Goal: Information Seeking & Learning: Find specific page/section

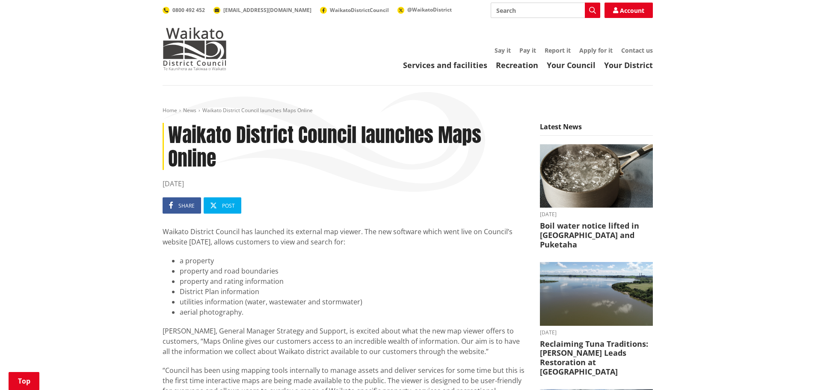
scroll to position [214, 0]
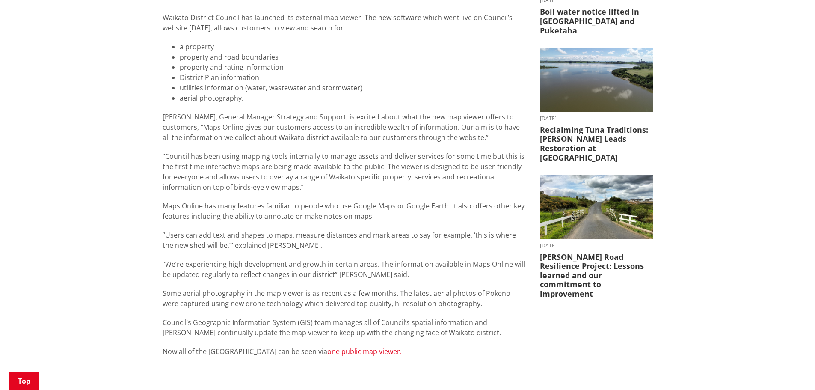
click at [354, 353] on link "one public map viewer." at bounding box center [364, 351] width 74 height 9
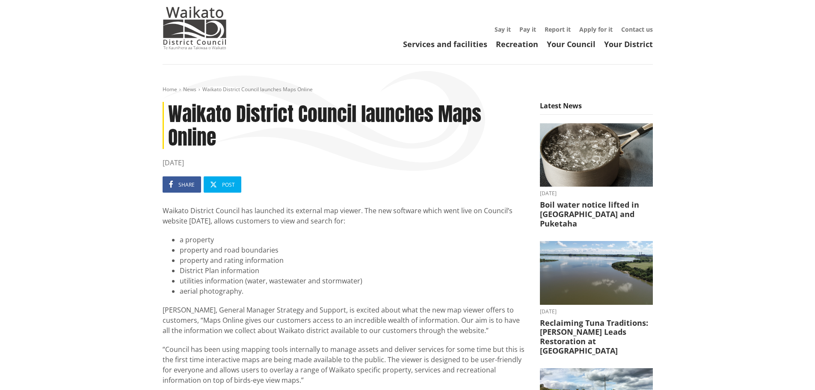
scroll to position [0, 0]
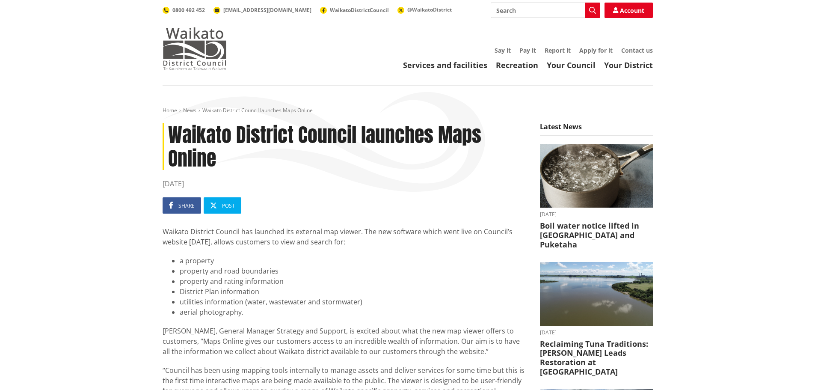
click at [191, 51] on img at bounding box center [195, 48] width 64 height 43
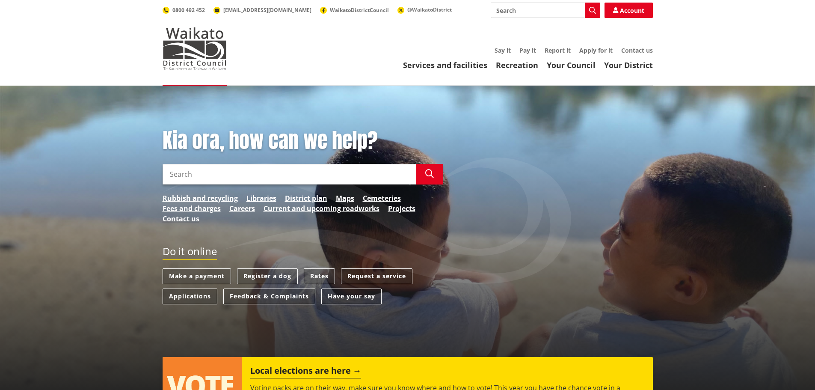
click at [244, 173] on input "Search" at bounding box center [289, 174] width 253 height 21
type input "gis maps"
click at [432, 173] on icon "button" at bounding box center [429, 174] width 9 height 9
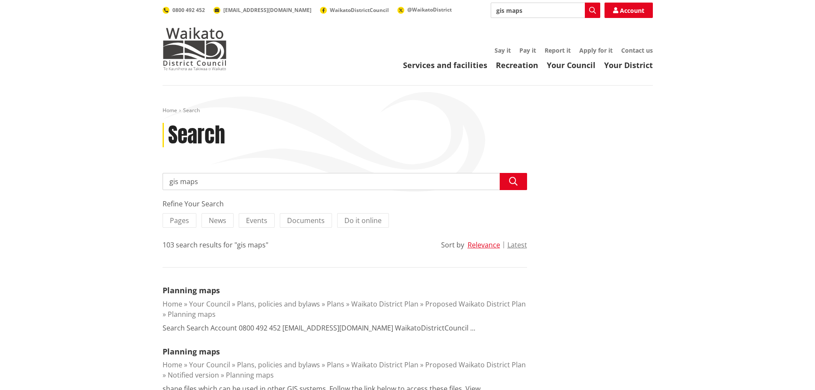
drag, startPoint x: 199, startPoint y: 181, endPoint x: 129, endPoint y: 181, distance: 70.2
type input "online map"
click at [520, 181] on button "Search" at bounding box center [513, 181] width 27 height 17
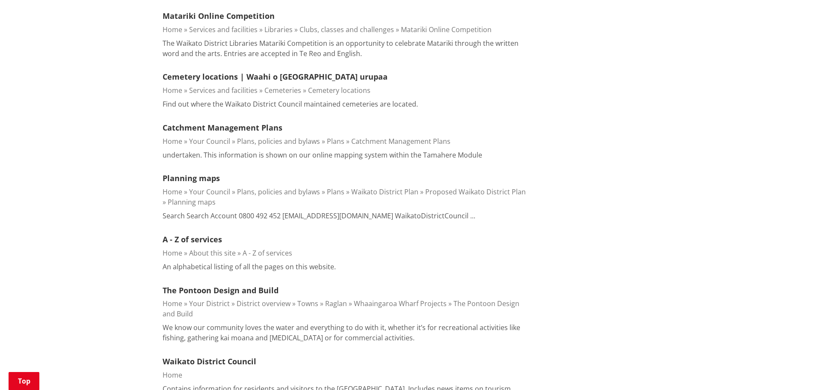
scroll to position [685, 0]
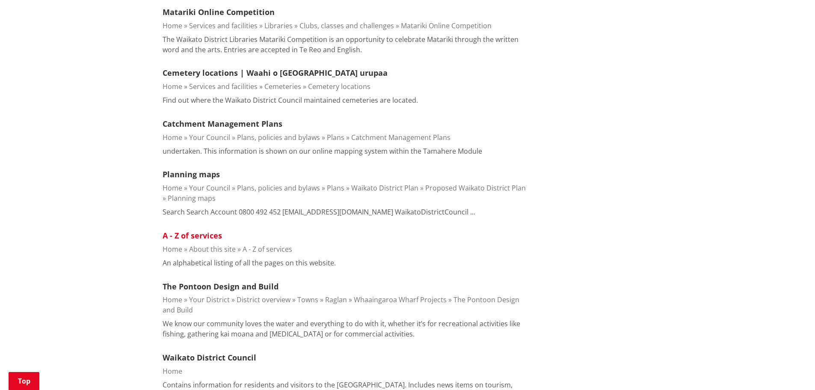
click at [206, 230] on link "A - Z of services" at bounding box center [192, 235] width 59 height 10
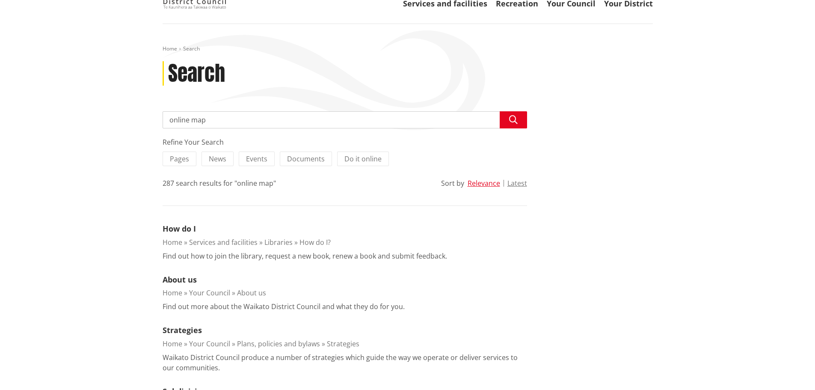
scroll to position [0, 0]
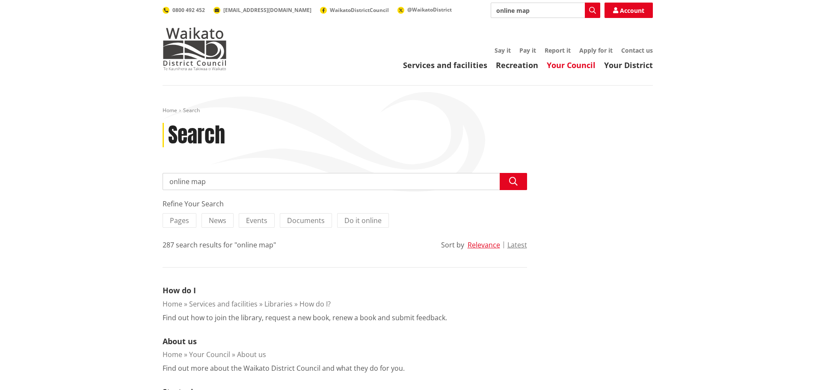
click at [568, 64] on link "Your Council" at bounding box center [571, 65] width 49 height 10
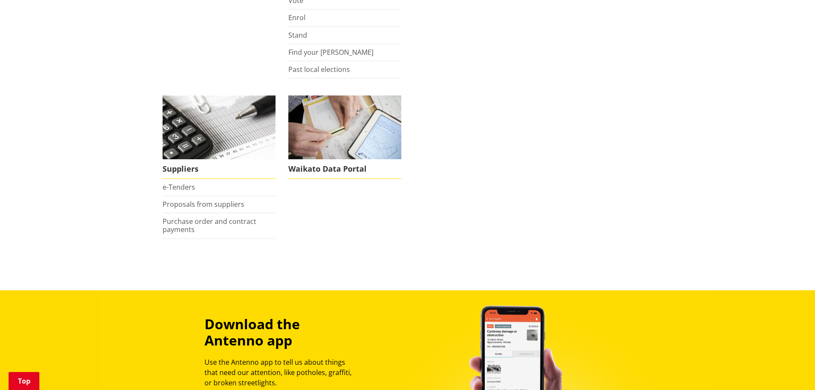
scroll to position [770, 0]
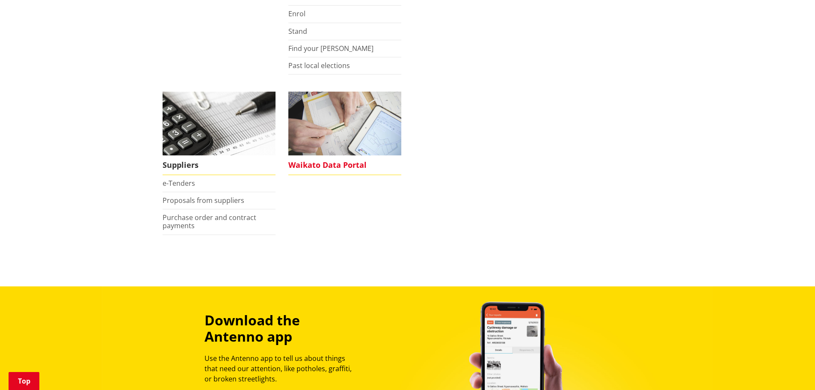
click at [341, 165] on span "Waikato Data Portal" at bounding box center [344, 165] width 113 height 20
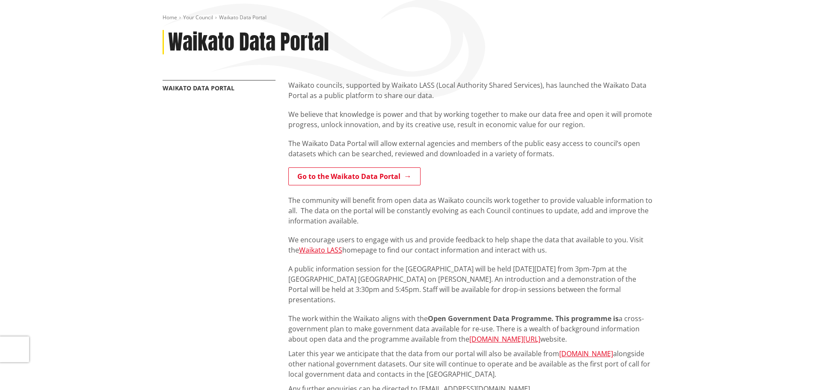
scroll to position [128, 0]
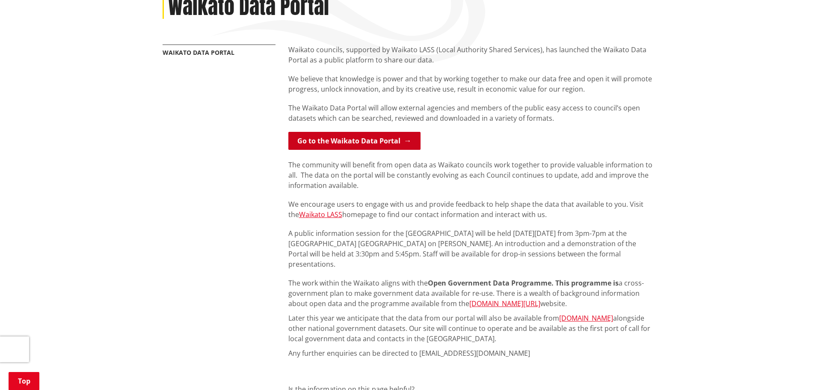
click at [346, 143] on link "Go to the Waikato Data Portal" at bounding box center [354, 141] width 132 height 18
